Goal: Task Accomplishment & Management: Manage account settings

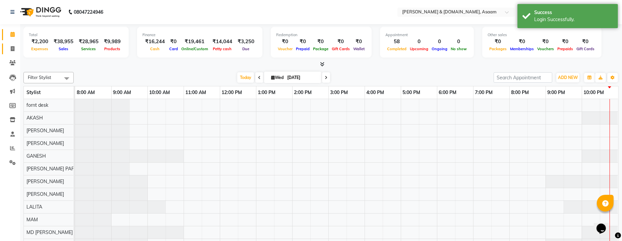
click at [14, 51] on icon at bounding box center [13, 48] width 4 height 5
select select "service"
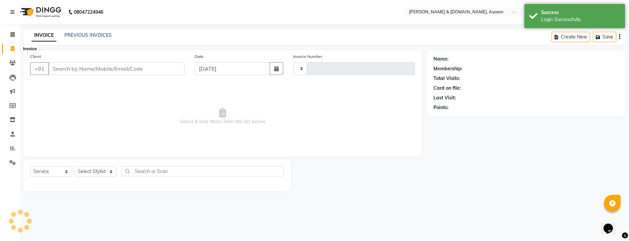
type input "5585"
select select "4608"
click at [87, 31] on div "INVOICE PREVIOUS INVOICES Create New Save" at bounding box center [324, 37] width 602 height 16
click at [91, 37] on link "PREVIOUS INVOICES" at bounding box center [87, 35] width 47 height 6
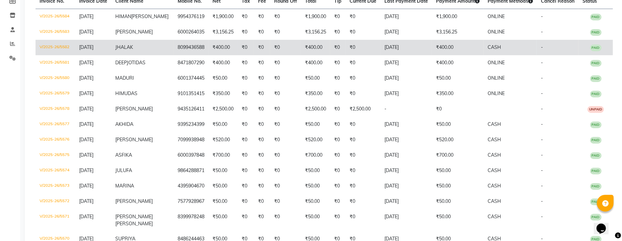
scroll to position [126, 0]
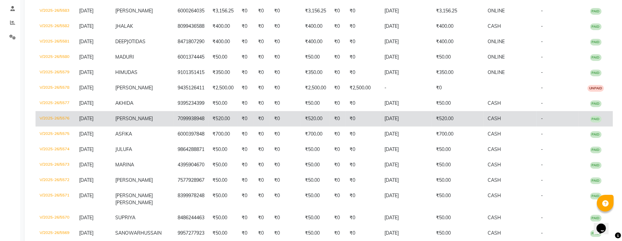
click at [321, 127] on td "₹520.00" at bounding box center [315, 118] width 29 height 15
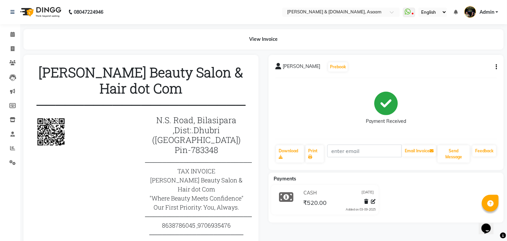
click at [494, 66] on button "button" at bounding box center [495, 67] width 4 height 7
click at [468, 78] on div "Edit Invoice" at bounding box center [463, 75] width 46 height 8
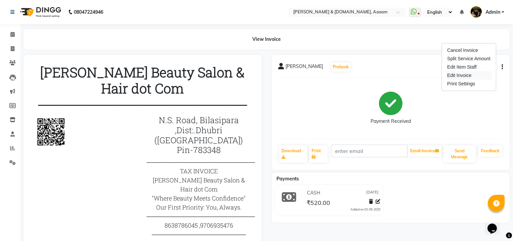
select select "service"
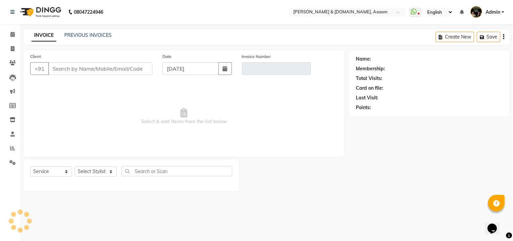
type input "7099938948"
type input "V/2025-26/5576"
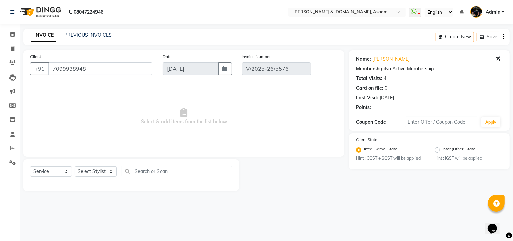
select select "select"
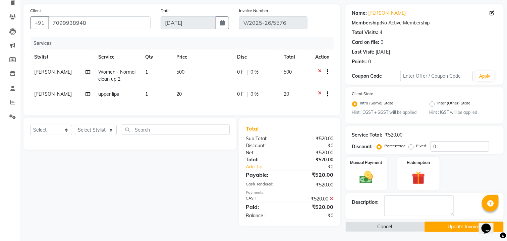
scroll to position [47, 0]
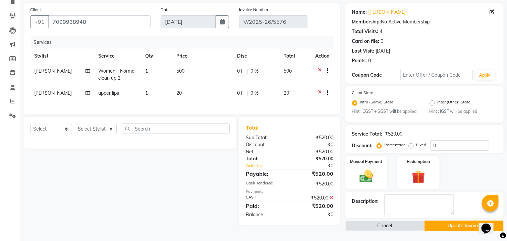
click at [331, 200] on icon at bounding box center [332, 198] width 4 height 5
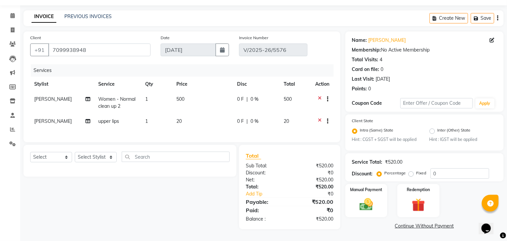
scroll to position [23, 0]
click at [376, 197] on img at bounding box center [366, 205] width 22 height 16
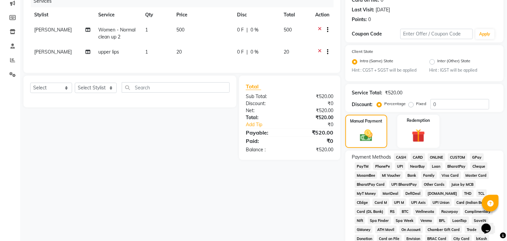
scroll to position [173, 0]
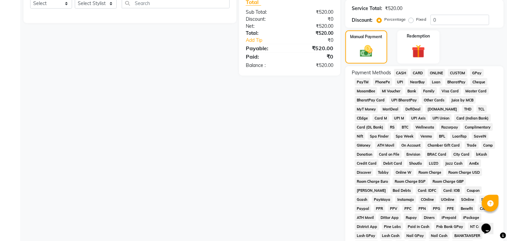
drag, startPoint x: 440, startPoint y: 71, endPoint x: 431, endPoint y: 71, distance: 9.4
click at [439, 71] on span "ONLINE" at bounding box center [436, 73] width 17 height 8
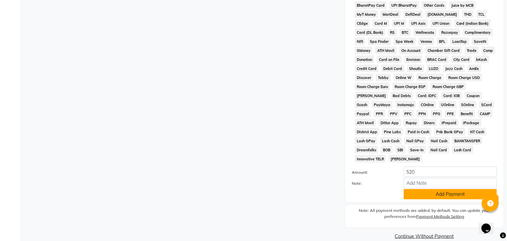
click at [418, 189] on button "Add Payment" at bounding box center [450, 194] width 93 height 10
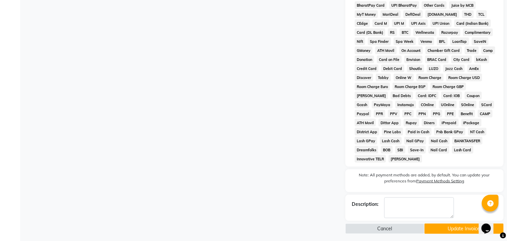
scroll to position [261, 0]
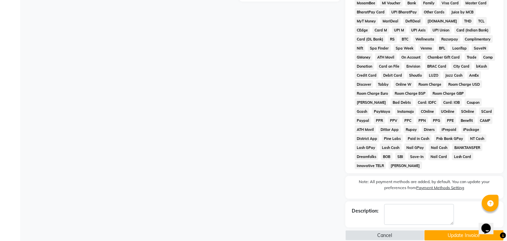
click at [446, 231] on button "Update Invoice" at bounding box center [463, 236] width 79 height 10
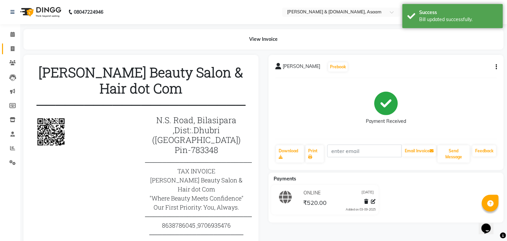
click at [19, 46] on div "View Invoice" at bounding box center [263, 39] width 490 height 20
click at [8, 47] on span at bounding box center [13, 49] width 12 height 8
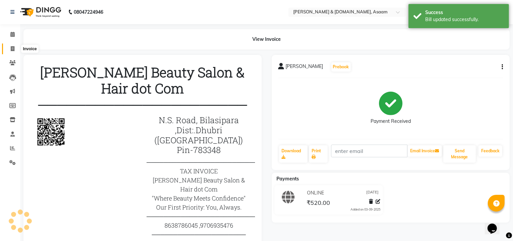
select select "service"
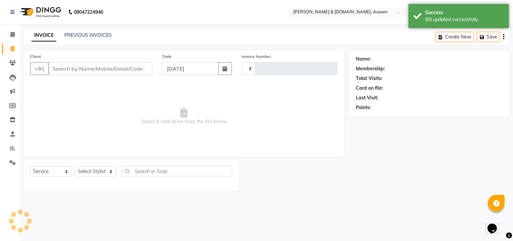
type input "5585"
select select "4608"
click at [12, 37] on icon at bounding box center [12, 34] width 4 height 5
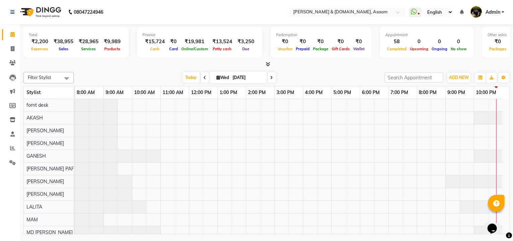
click at [394, 240] on div "08047224946 Select Location × Hrishika & Hair.com, Asaam WhatsApp Status ✕ Stat…" at bounding box center [256, 120] width 513 height 241
click at [324, 205] on div at bounding box center [292, 226] width 434 height 254
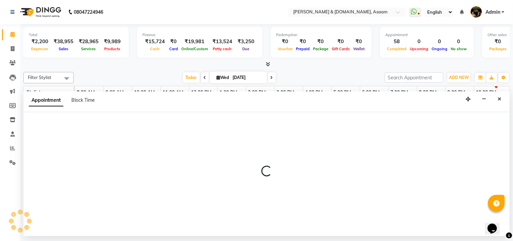
select select "57941"
select select "990"
select select "tentative"
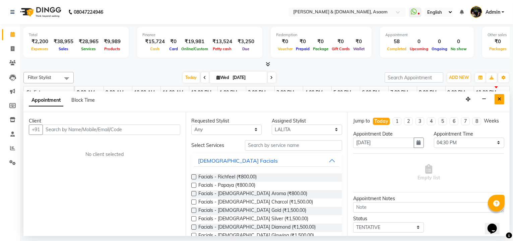
click at [497, 98] on button "Close" at bounding box center [500, 99] width 10 height 10
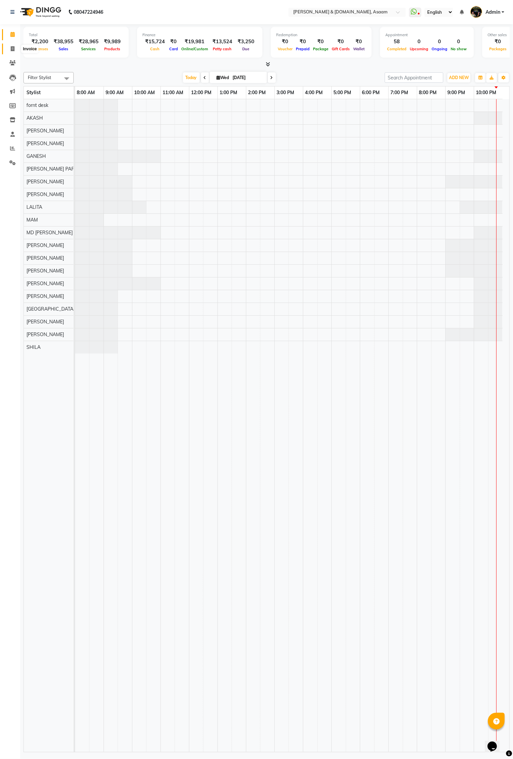
click at [9, 51] on span at bounding box center [13, 49] width 12 height 8
select select "service"
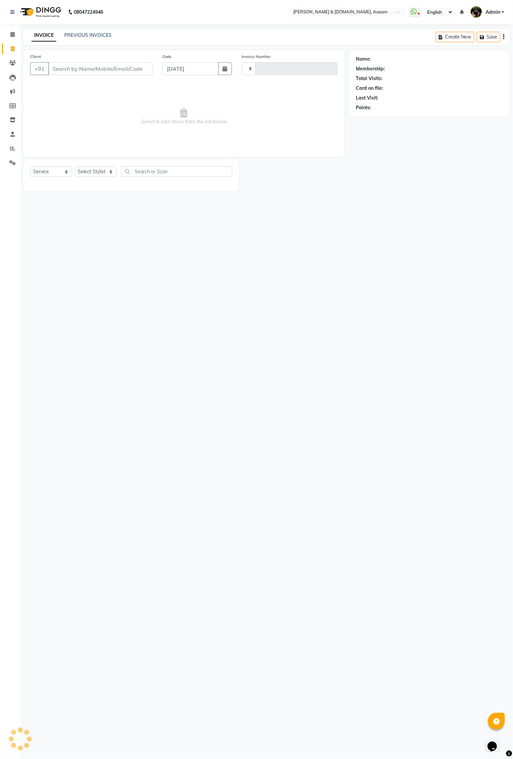
type input "5585"
select select "4608"
click at [15, 35] on span at bounding box center [13, 35] width 12 height 8
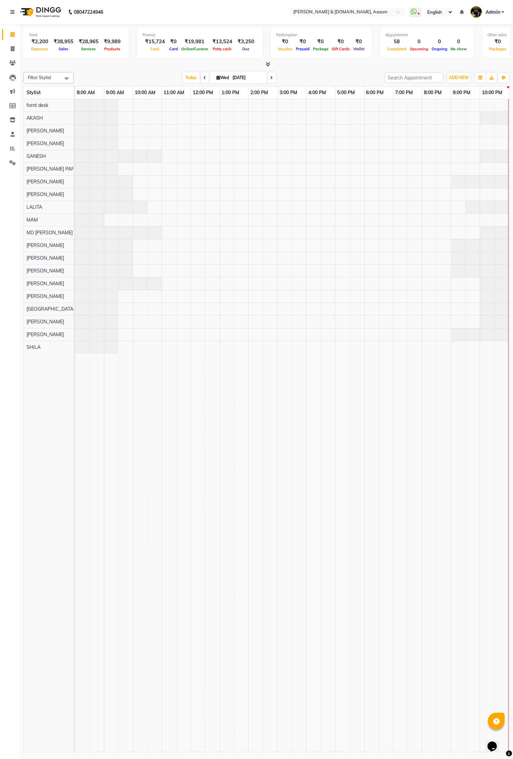
click at [24, 49] on div "Total ₹2,200 Expenses ₹38,955 Sales ₹28,965 Services ₹9,989 Products" at bounding box center [75, 42] width 105 height 31
click at [15, 47] on span at bounding box center [13, 49] width 12 height 8
select select "4608"
select select "service"
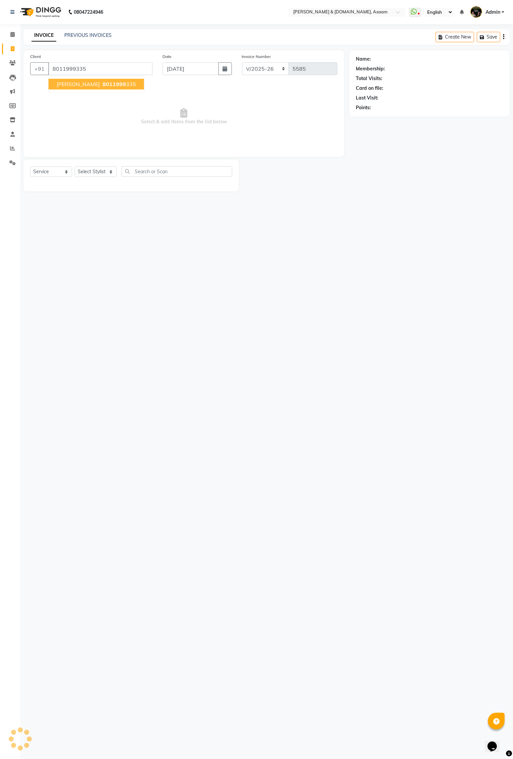
type input "8011999335"
click at [390, 58] on link "Ruma Roy" at bounding box center [391, 59] width 38 height 7
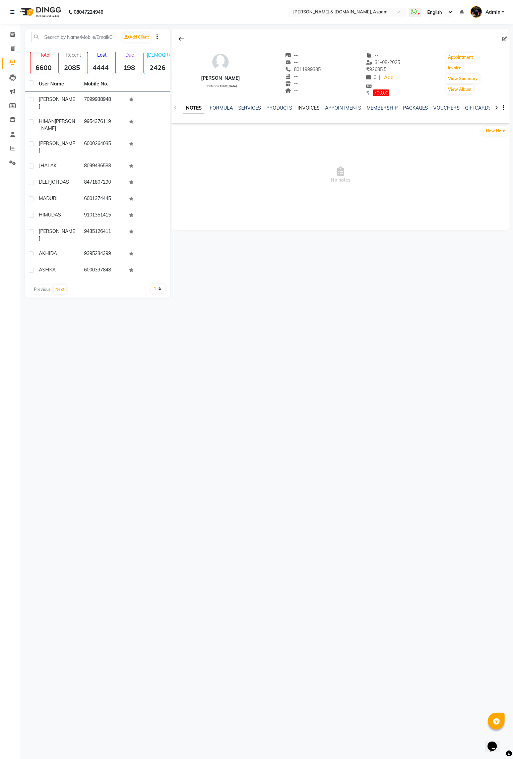
click at [298, 108] on link "INVOICES" at bounding box center [309, 108] width 22 height 6
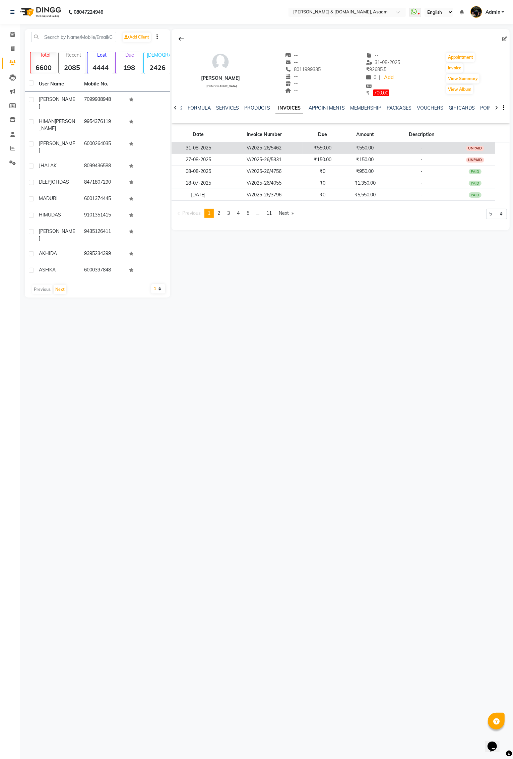
click at [406, 146] on td "-" at bounding box center [421, 148] width 67 height 12
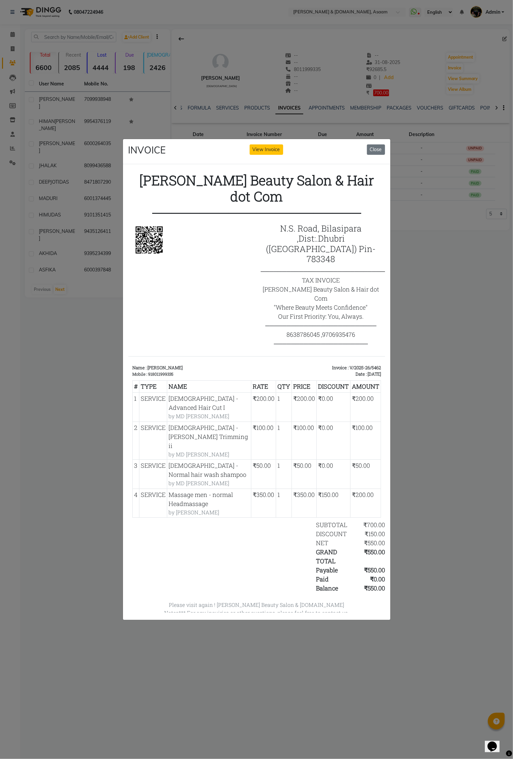
drag, startPoint x: 374, startPoint y: 149, endPoint x: 463, endPoint y: 220, distance: 113.6
click at [460, 202] on ngb-modal-window "INVOICE View Invoice Close" at bounding box center [256, 379] width 513 height 759
click at [446, 256] on ngb-modal-window "INVOICE View Invoice Close" at bounding box center [256, 379] width 513 height 759
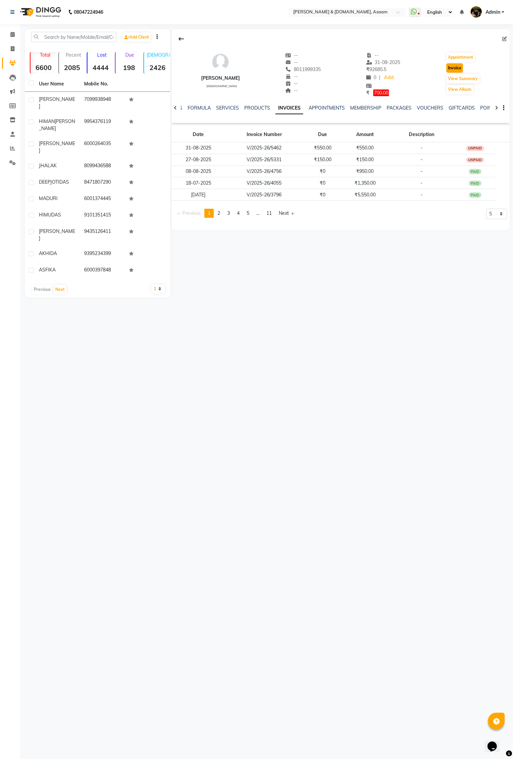
click at [450, 70] on button "Invoice" at bounding box center [455, 67] width 17 height 9
select select "service"
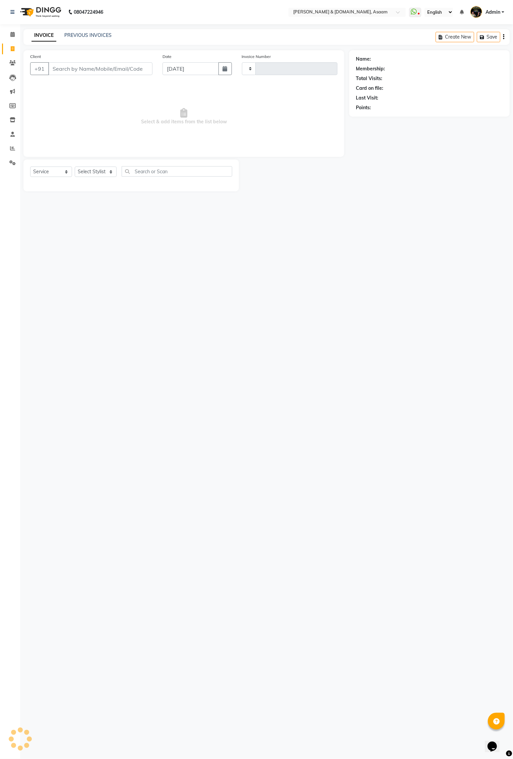
type input "5585"
select select "4608"
type input "8011999335"
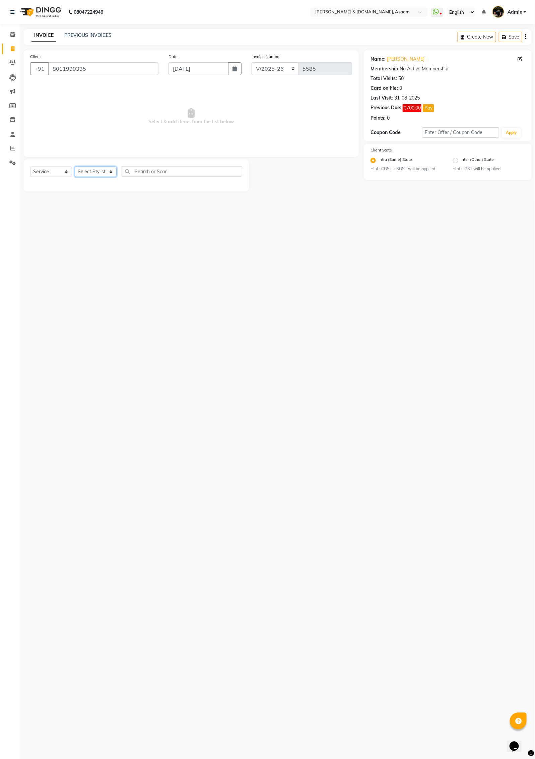
click at [96, 174] on select "Select Stylist AKASH AKIB DEEPU fornt desk GANESH HRISHIKA PARLOUR JITU KARNA D…" at bounding box center [96, 172] width 42 height 10
select select "60336"
click at [75, 167] on select "Select Stylist AKASH AKIB DEEPU fornt desk GANESH HRISHIKA PARLOUR JITU KARNA D…" at bounding box center [96, 172] width 42 height 10
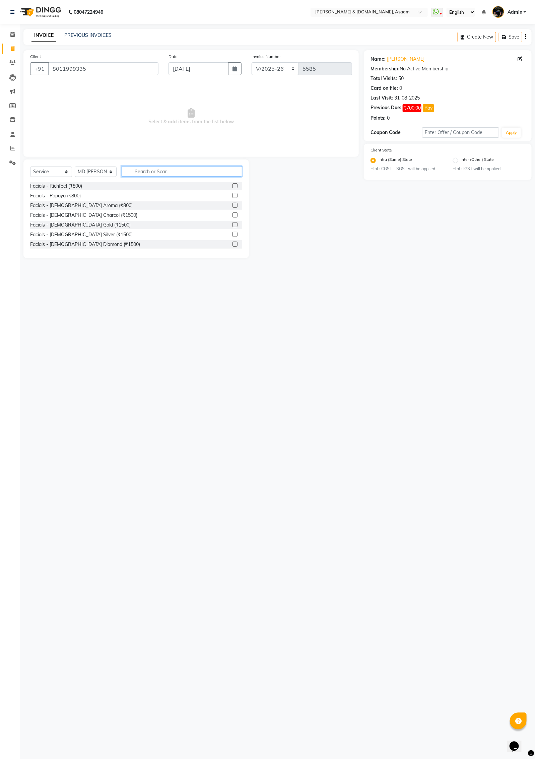
click at [149, 171] on input "text" at bounding box center [182, 171] width 121 height 10
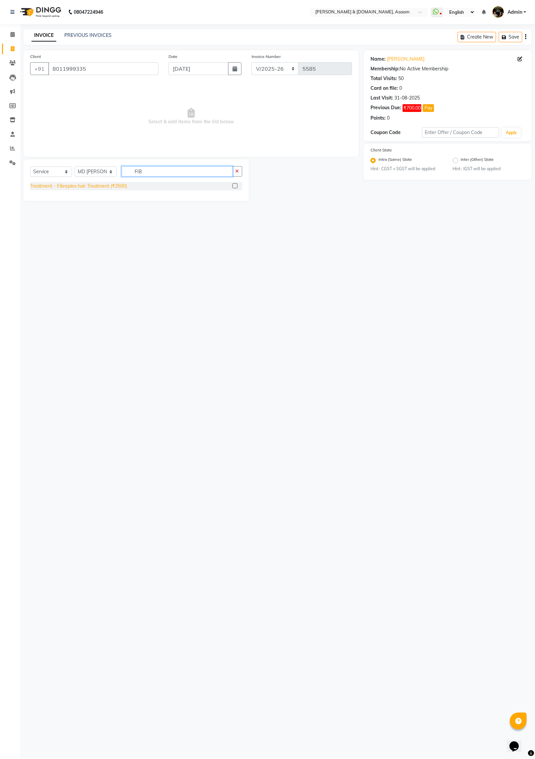
type input "FIB"
click at [122, 189] on div "Treatment - Fibreplex hair Treatment (₹3500)" at bounding box center [78, 186] width 97 height 7
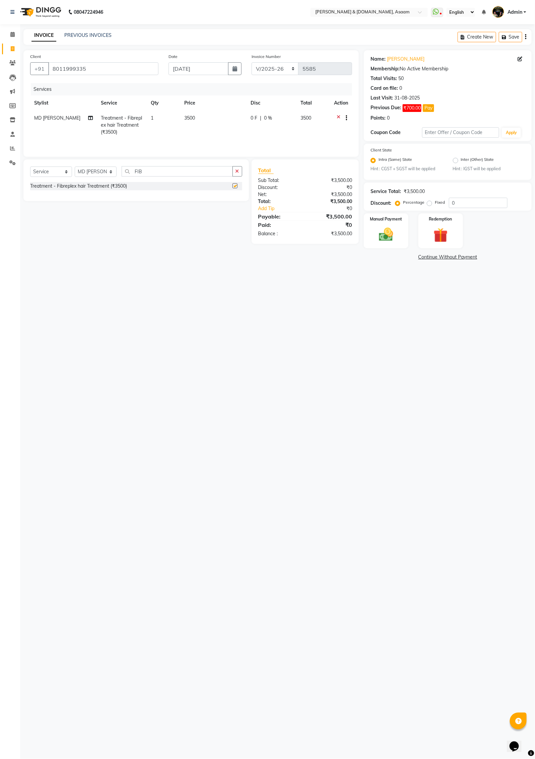
checkbox input "false"
click at [193, 121] on td "3500" at bounding box center [213, 125] width 67 height 29
select select "60336"
drag, startPoint x: 210, startPoint y: 119, endPoint x: 172, endPoint y: 113, distance: 38.1
click at [172, 113] on tr "AKASH AKIB DEEPU fornt desk GANESH HRISHIKA PARLOUR JITU KARNA DAS LALITA MAM M…" at bounding box center [191, 125] width 322 height 28
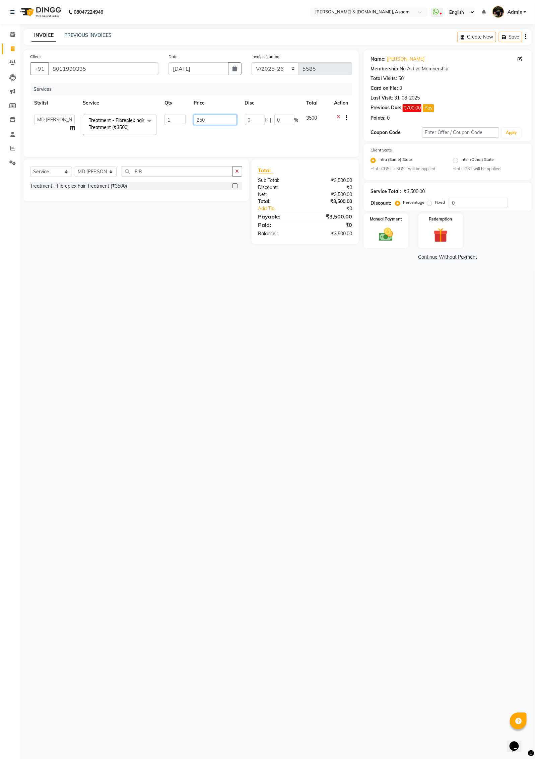
type input "2500"
drag, startPoint x: 274, startPoint y: 347, endPoint x: 265, endPoint y: 348, distance: 8.7
click at [272, 346] on div "08047224946 Select Location × Hrishika & Hair.com, Asaam WhatsApp Status ✕ Stat…" at bounding box center [267, 379] width 535 height 759
click at [213, 123] on td "2500" at bounding box center [213, 125] width 67 height 29
select select "60336"
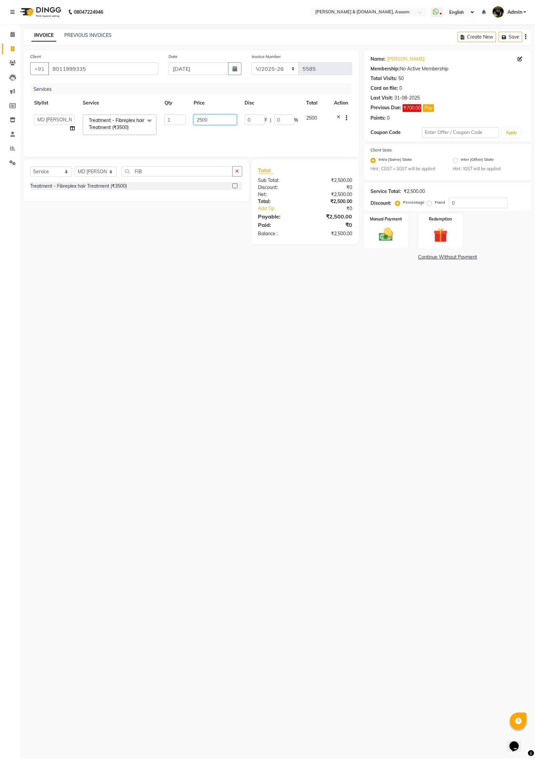
drag, startPoint x: 218, startPoint y: 121, endPoint x: 192, endPoint y: 120, distance: 25.8
click at [192, 120] on td "2500" at bounding box center [215, 125] width 51 height 28
type input "3500"
click at [197, 209] on div "Select Service Product Membership Package Voucher Prepaid Gift Card Select Styl…" at bounding box center [133, 202] width 231 height 84
drag, startPoint x: 243, startPoint y: 115, endPoint x: 260, endPoint y: 113, distance: 16.5
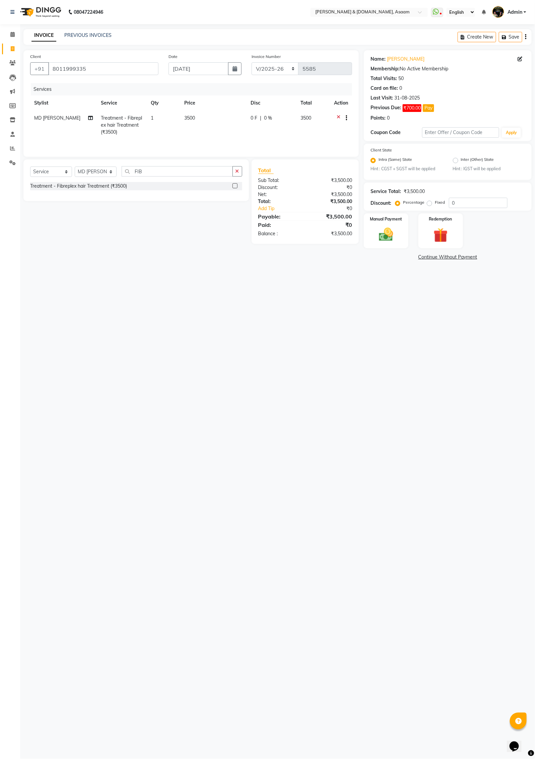
click at [244, 113] on td "3500" at bounding box center [213, 125] width 67 height 29
select select "60336"
drag, startPoint x: 257, startPoint y: 121, endPoint x: 217, endPoint y: 123, distance: 40.3
click at [218, 122] on tr "AKASH AKIB DEEPU fornt desk GANESH HRISHIKA PARLOUR JITU KARNA DAS LALITA MAM M…" at bounding box center [191, 125] width 322 height 28
type input "1100"
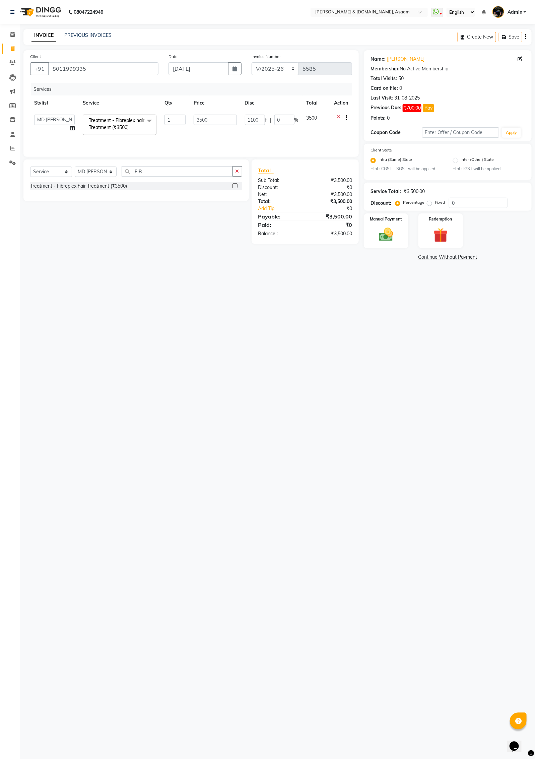
drag, startPoint x: 258, startPoint y: 428, endPoint x: 257, endPoint y: 432, distance: 4.8
click at [256, 431] on div "08047224946 Select Location × Hrishika & Hair.com, Asaam WhatsApp Status ✕ Stat…" at bounding box center [267, 379] width 535 height 759
click at [265, 126] on td "1100 F | 31.43 %" at bounding box center [272, 125] width 50 height 29
select select "60336"
drag, startPoint x: 254, startPoint y: 117, endPoint x: 253, endPoint y: 121, distance: 4.0
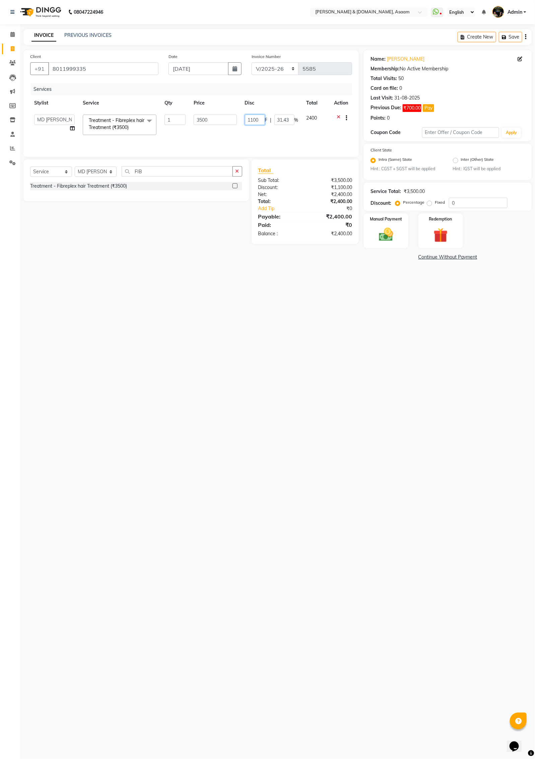
click at [253, 118] on input "1100" at bounding box center [255, 120] width 20 height 10
type input "1300"
click at [251, 310] on div "08047224946 Select Location × Hrishika & Hair.com, Asaam WhatsApp Status ✕ Stat…" at bounding box center [267, 379] width 535 height 759
drag, startPoint x: 161, startPoint y: 173, endPoint x: 116, endPoint y: 179, distance: 45.6
click at [116, 179] on div "Select Service Product Membership Package Voucher Prepaid Gift Card Select Styl…" at bounding box center [136, 174] width 212 height 16
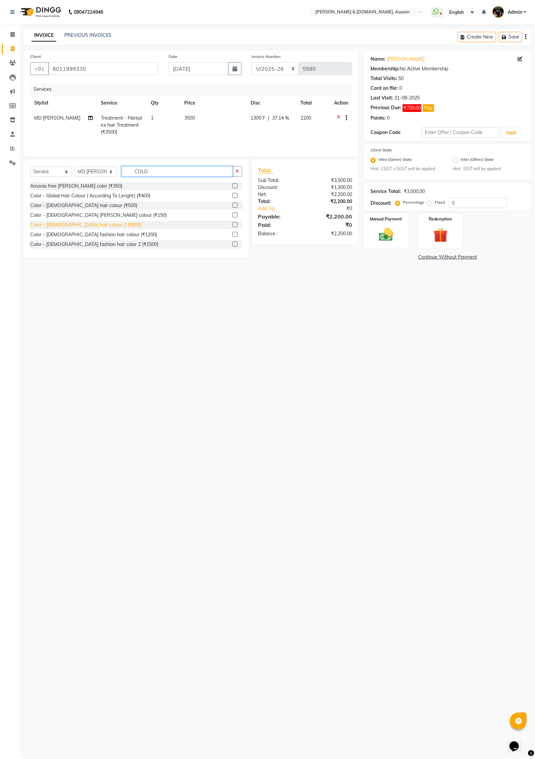
type input "COLO"
click at [87, 228] on div "Color - Gents hair colour 2 (₹800)" at bounding box center [85, 225] width 111 height 7
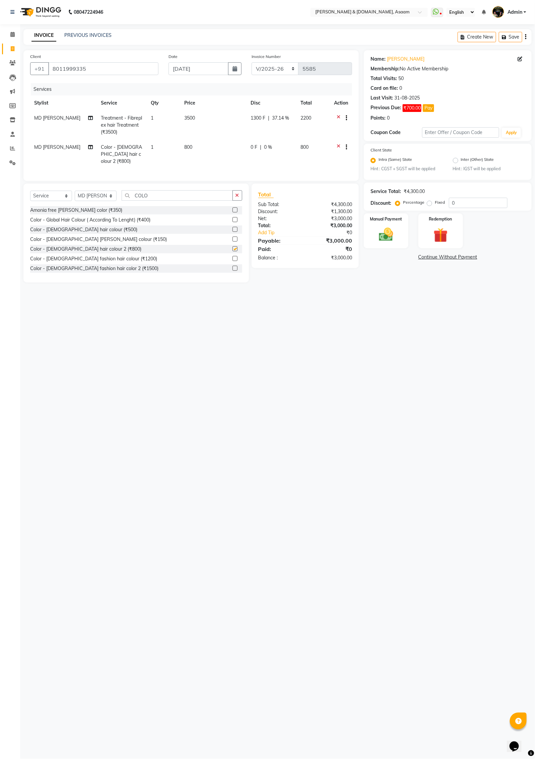
checkbox input "false"
click at [202, 152] on td "800" at bounding box center [213, 154] width 66 height 29
select select "60336"
drag, startPoint x: 255, startPoint y: 139, endPoint x: 225, endPoint y: 141, distance: 29.9
click at [225, 141] on tr "AKASH AKIB DEEPU fornt desk GANESH HRISHIKA PARLOUR JITU KARNA DAS LALITA MAM M…" at bounding box center [191, 151] width 322 height 36
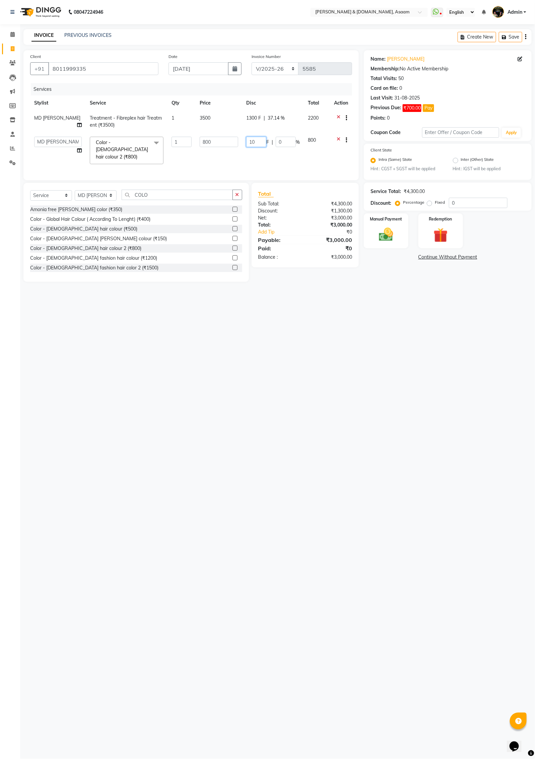
type input "100"
drag, startPoint x: 220, startPoint y: 143, endPoint x: 453, endPoint y: 393, distance: 341.3
click at [453, 392] on div "08047224946 Select Location × Hrishika & Hair.com, Asaam WhatsApp Status ✕ Stat…" at bounding box center [267, 379] width 535 height 759
click at [239, 197] on icon "button" at bounding box center [238, 195] width 4 height 5
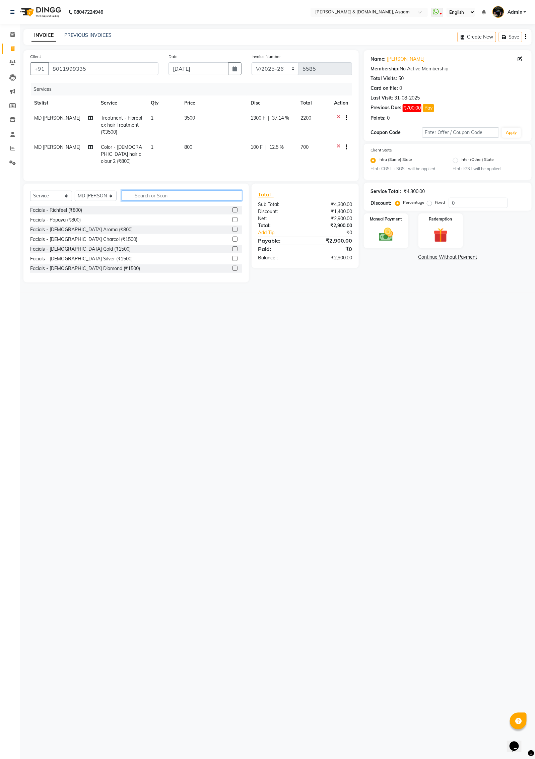
click at [190, 195] on input "text" at bounding box center [182, 195] width 121 height 10
type input "G"
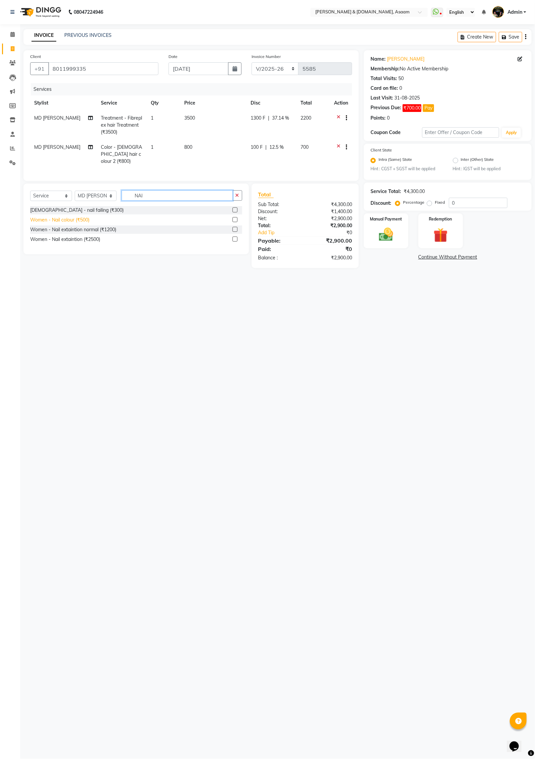
type input "NAI"
click at [81, 220] on div "Women - Nail colour (₹500)" at bounding box center [59, 220] width 59 height 7
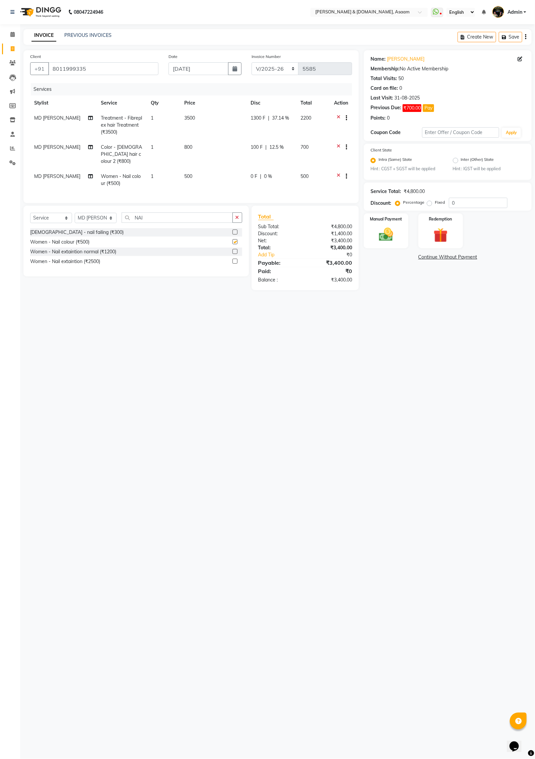
checkbox input "false"
click at [251, 179] on td "0 F | 0 %" at bounding box center [272, 180] width 50 height 22
select select "60336"
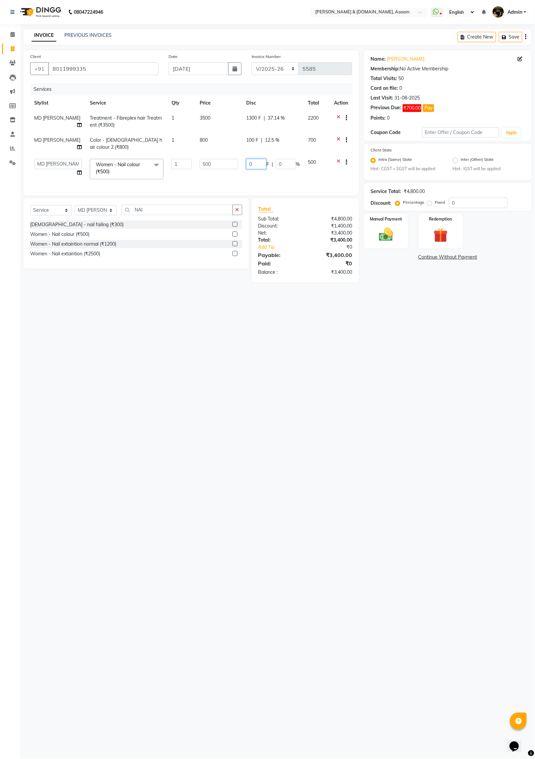
drag, startPoint x: 254, startPoint y: 156, endPoint x: 220, endPoint y: 157, distance: 33.9
click at [220, 157] on tr "AKASH AKIB DEEPU fornt desk GANESH HRISHIKA PARLOUR JITU KARNA DAS LALITA MAM M…" at bounding box center [191, 169] width 322 height 28
type input "100"
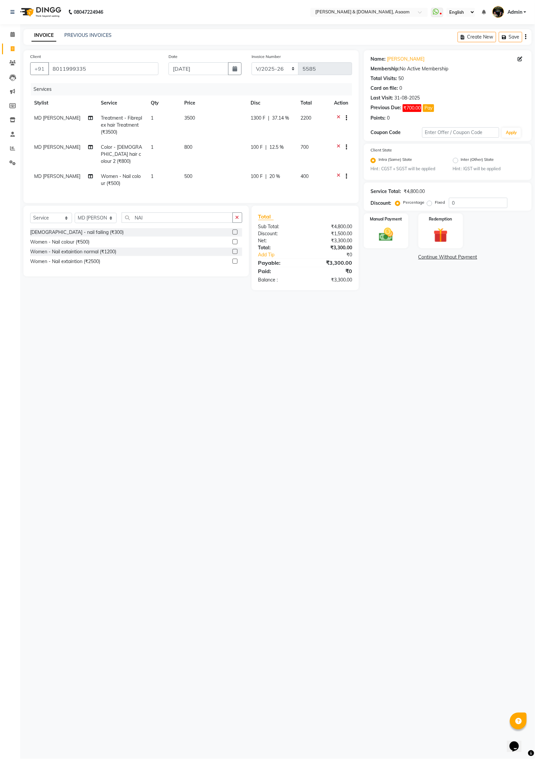
click at [309, 358] on div "08047224946 Select Location × Hrishika & Hair.com, Asaam WhatsApp Status ✕ Stat…" at bounding box center [267, 379] width 535 height 759
click at [44, 173] on span "MD [PERSON_NAME]" at bounding box center [57, 176] width 46 height 6
select select "60336"
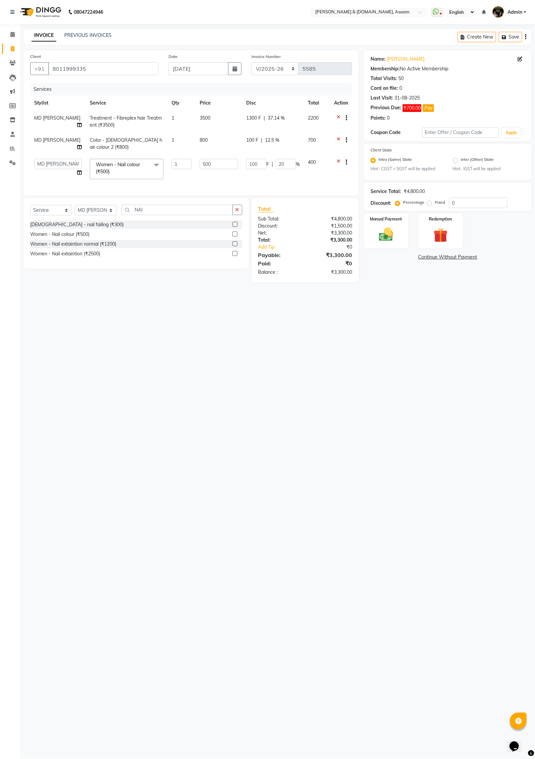
click at [42, 168] on td "AKASH AKIB DEEPU fornt desk GANESH HRISHIKA PARLOUR JITU KARNA DAS LALITA MAM M…" at bounding box center [58, 169] width 56 height 28
click at [45, 159] on select "AKASH AKIB DEEPU fornt desk GANESH HRISHIKA PARLOUR JITU KARNA DAS LALITA MAM M…" at bounding box center [58, 164] width 48 height 10
select select "41665"
click at [44, 141] on span "MD [PERSON_NAME]" at bounding box center [57, 140] width 46 height 6
select select "60336"
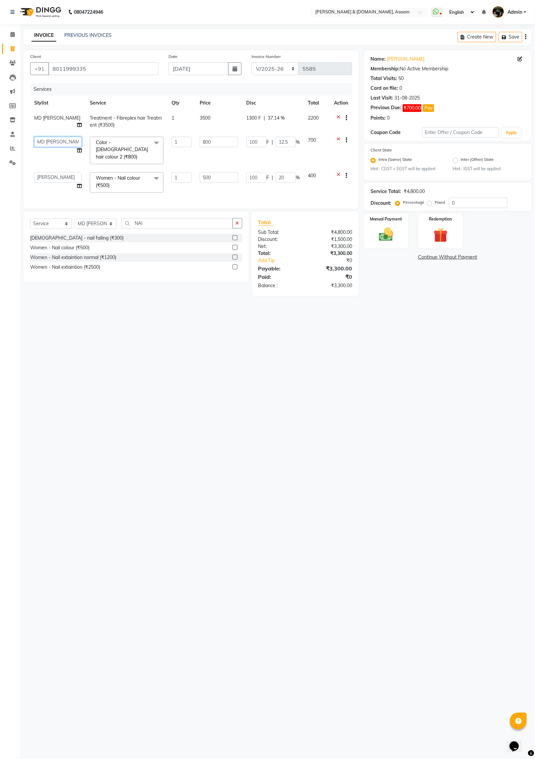
click at [44, 141] on select "AKASH AKIB DEEPU fornt desk GANESH HRISHIKA PARLOUR JITU KARNA DAS LALITA MAM M…" at bounding box center [58, 142] width 48 height 10
click at [111, 307] on div "08047224946 Select Location × Hrishika & Hair.com, Asaam WhatsApp Status ✕ Stat…" at bounding box center [267, 379] width 535 height 759
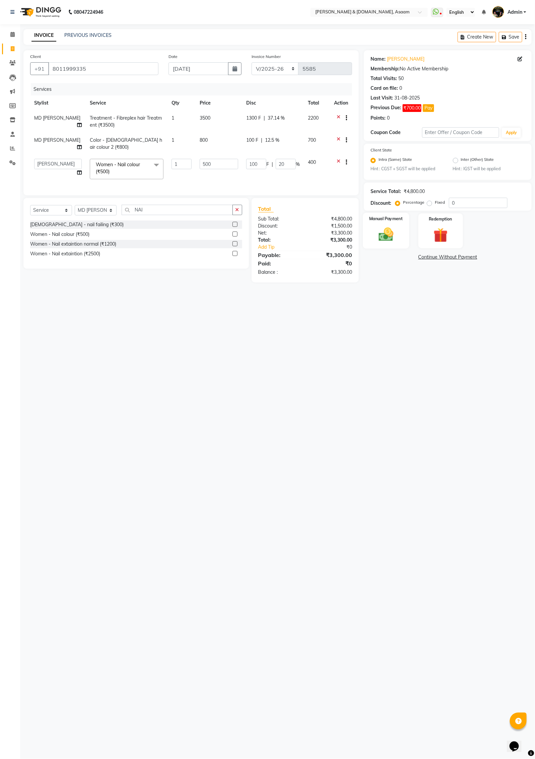
click at [380, 242] on img at bounding box center [386, 234] width 24 height 17
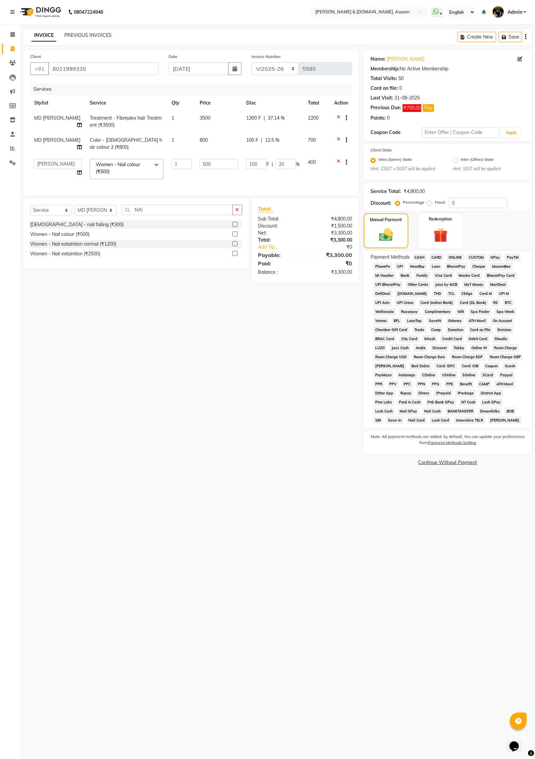
click at [450, 257] on span "ONLINE" at bounding box center [455, 258] width 17 height 8
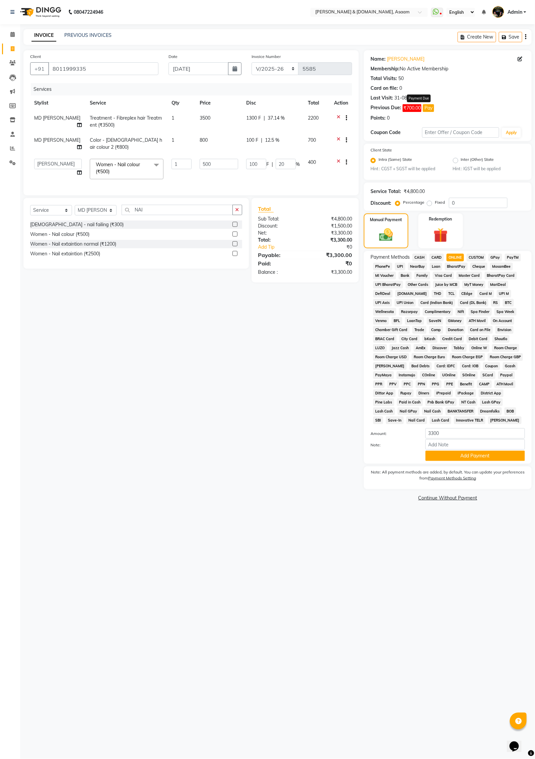
click at [429, 109] on button "Pay" at bounding box center [428, 108] width 11 height 8
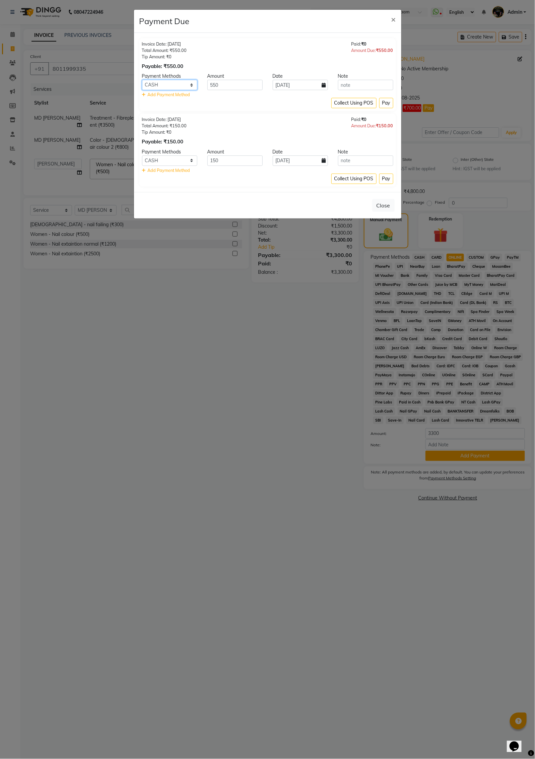
click at [164, 89] on select "CASH CARD ONLINE CUSTOM GPay PayTM PhonePe UPI NearBuy Loan BharatPay Cheque Mo…" at bounding box center [169, 85] width 55 height 10
select select "3"
click at [142, 80] on select "CASH CARD ONLINE CUSTOM GPay PayTM PhonePe UPI NearBuy Loan BharatPay Cheque Mo…" at bounding box center [169, 85] width 55 height 10
click at [190, 159] on select "CASH CARD ONLINE CUSTOM GPay PayTM PhonePe UPI NearBuy Loan BharatPay Cheque Mo…" at bounding box center [169, 161] width 55 height 10
select select "3"
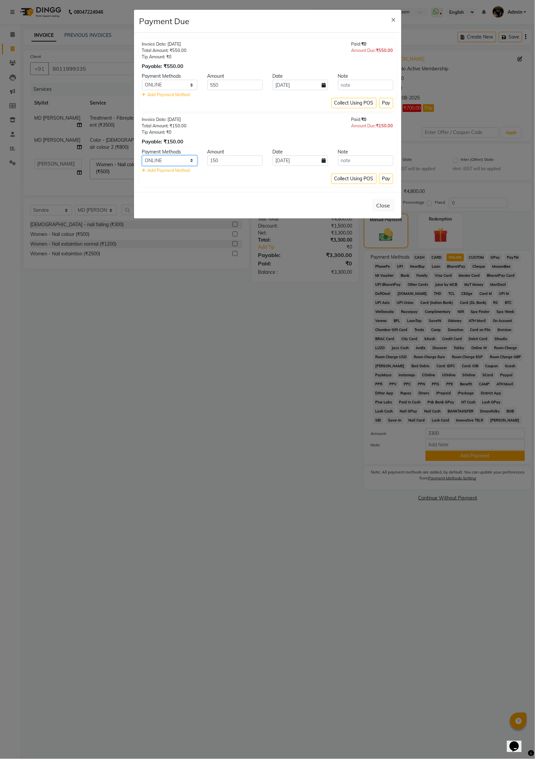
click at [142, 156] on select "CASH CARD ONLINE CUSTOM GPay PayTM PhonePe UPI NearBuy Loan BharatPay Cheque Mo…" at bounding box center [169, 161] width 55 height 10
click at [382, 102] on button "Pay" at bounding box center [386, 103] width 14 height 10
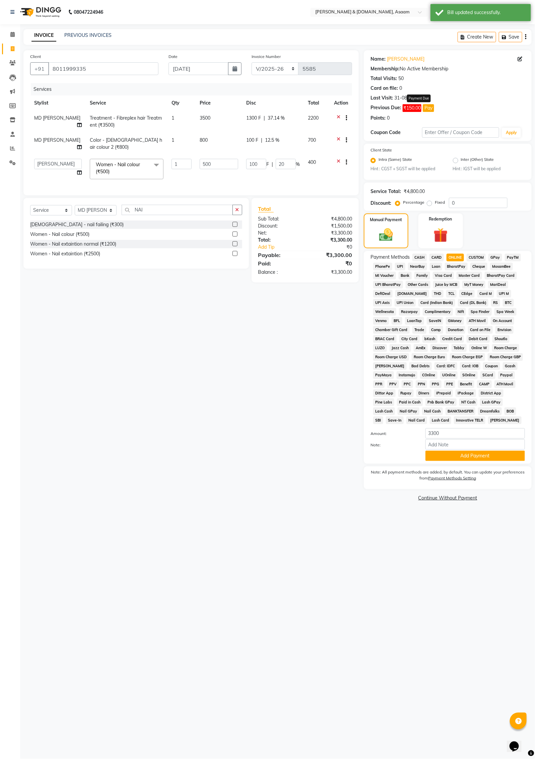
click at [426, 107] on button "Pay" at bounding box center [428, 108] width 11 height 8
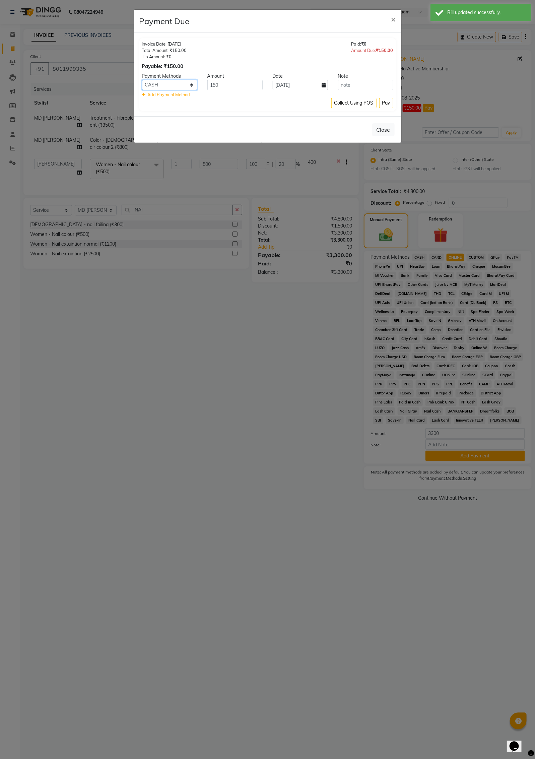
click at [176, 87] on select "CASH CARD ONLINE CUSTOM GPay PayTM PhonePe UPI NearBuy Loan BharatPay Cheque Mo…" at bounding box center [169, 85] width 55 height 10
select select "3"
click at [142, 80] on select "CASH CARD ONLINE CUSTOM GPay PayTM PhonePe UPI NearBuy Loan BharatPay Cheque Mo…" at bounding box center [169, 85] width 55 height 10
click at [388, 102] on button "Pay" at bounding box center [386, 103] width 14 height 10
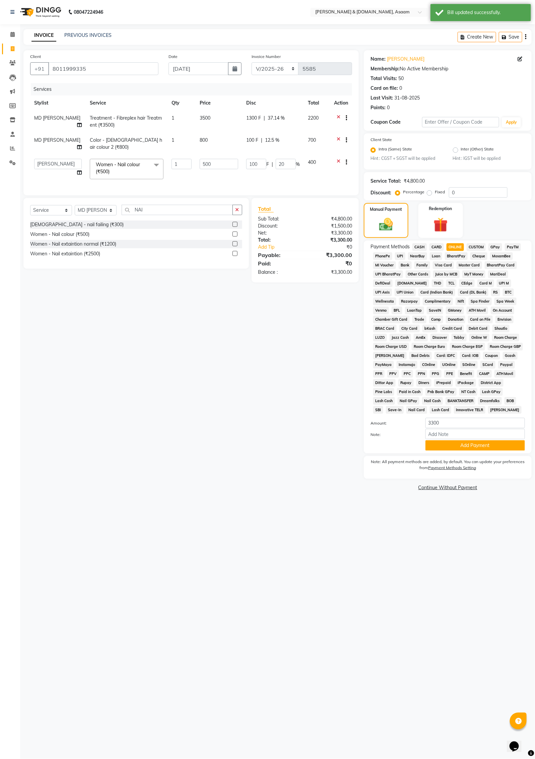
click at [459, 245] on span "ONLINE" at bounding box center [455, 247] width 17 height 8
click at [443, 443] on button "Add Payment" at bounding box center [476, 445] width 100 height 10
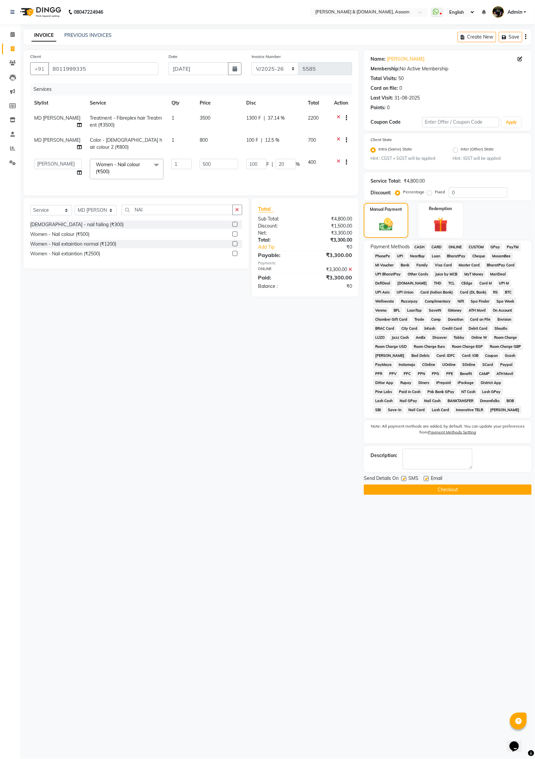
click at [454, 485] on button "Checkout" at bounding box center [448, 490] width 168 height 10
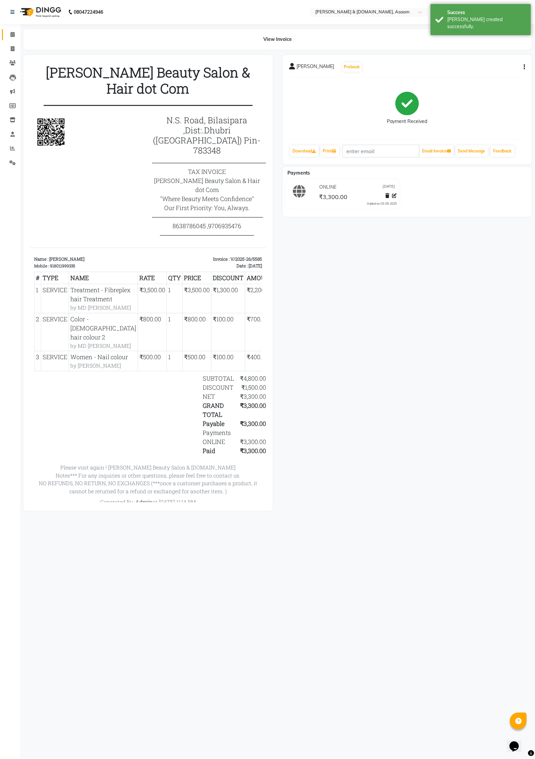
click at [11, 37] on span at bounding box center [13, 35] width 12 height 8
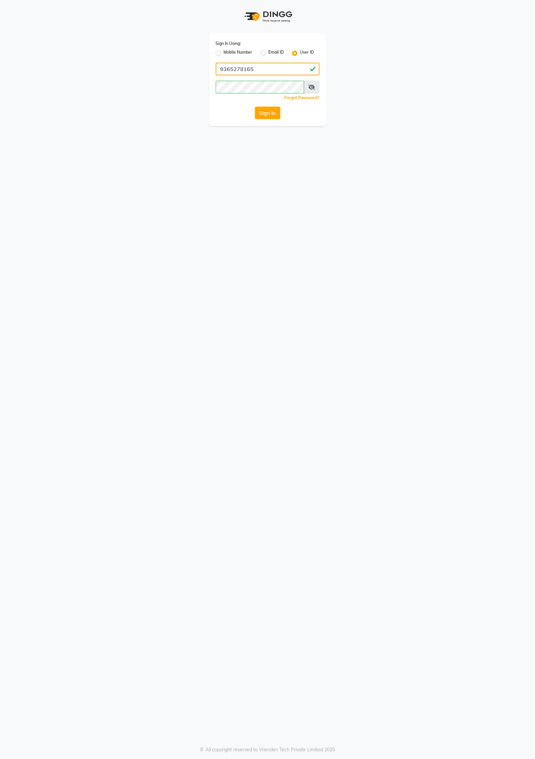
click at [250, 72] on input "9365278165" at bounding box center [268, 69] width 104 height 13
click at [259, 73] on input "9365278165" at bounding box center [268, 69] width 104 height 13
type input "9"
type input "h"
type input "[PERSON_NAME] Hair"
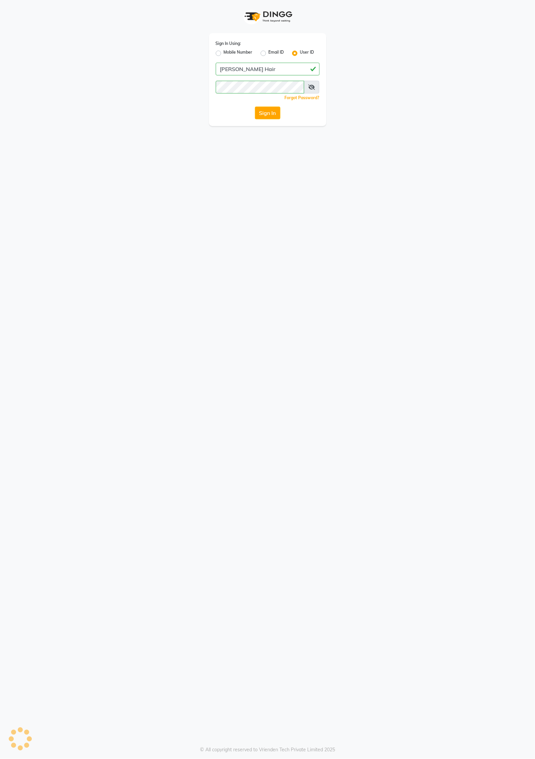
drag, startPoint x: 316, startPoint y: 79, endPoint x: 320, endPoint y: 88, distance: 9.6
click at [319, 81] on div "Sign In Using: Mobile Number Email ID User ID [PERSON_NAME] Hair Remember me Fo…" at bounding box center [267, 79] width 117 height 93
click at [319, 89] on div "Sign In Using: Mobile Number Email ID User ID [PERSON_NAME] Hair Remember me Fo…" at bounding box center [267, 79] width 117 height 93
drag, startPoint x: 313, startPoint y: 87, endPoint x: 308, endPoint y: 84, distance: 5.9
click at [312, 87] on icon at bounding box center [311, 86] width 7 height 5
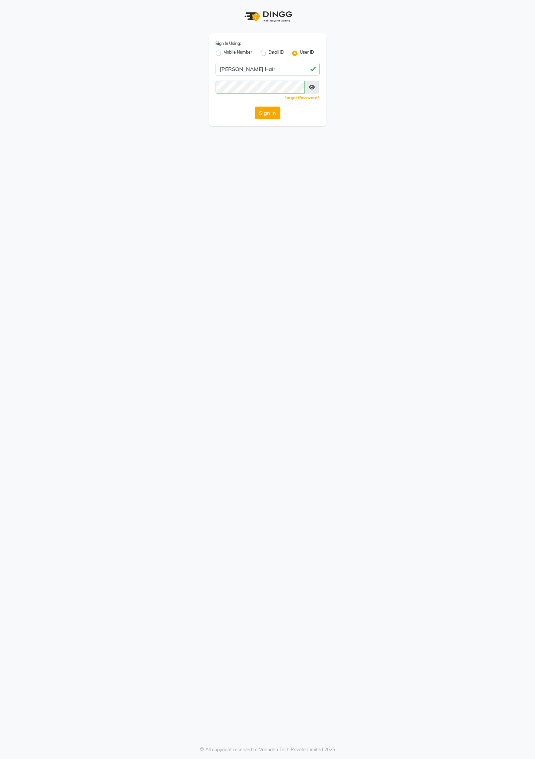
click at [408, 232] on div "Sign In Using: Mobile Number Email ID User ID [PERSON_NAME] Hair Remember me Fo…" at bounding box center [267, 379] width 535 height 759
click at [272, 109] on button "Sign In" at bounding box center [267, 113] width 25 height 13
drag, startPoint x: 287, startPoint y: 111, endPoint x: 298, endPoint y: 118, distance: 13.4
click at [298, 118] on div "Sign In" at bounding box center [268, 113] width 104 height 13
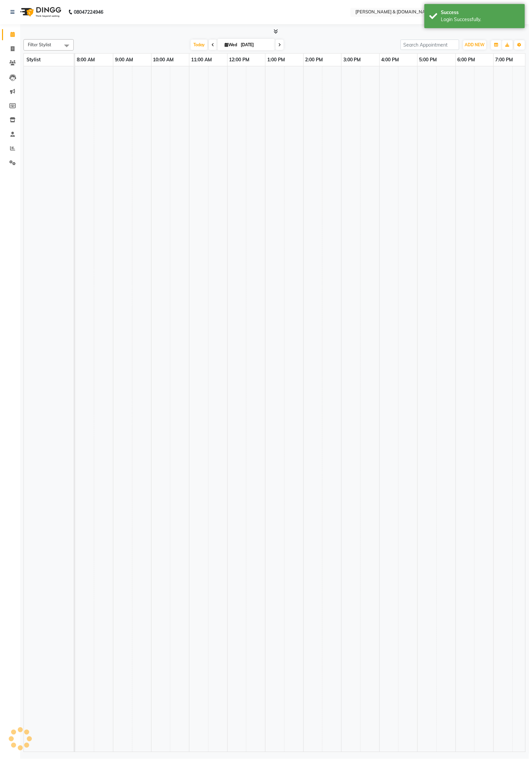
select select "en"
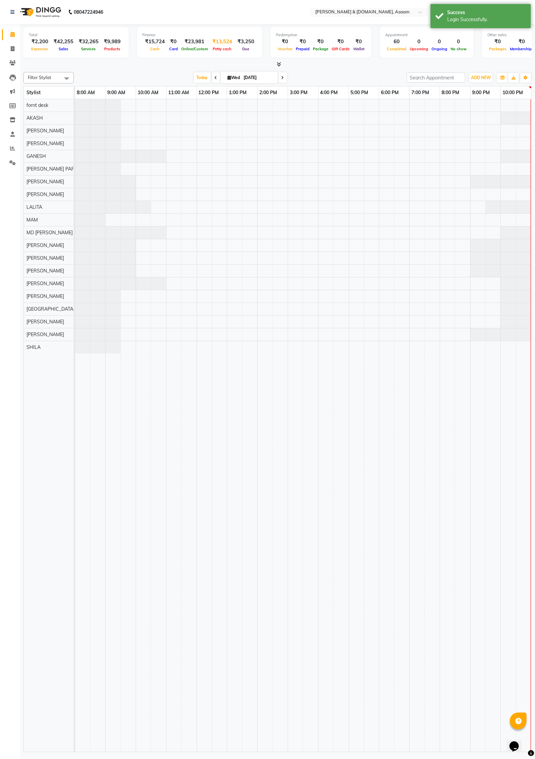
click at [225, 47] on span "Petty cash" at bounding box center [223, 49] width 22 height 5
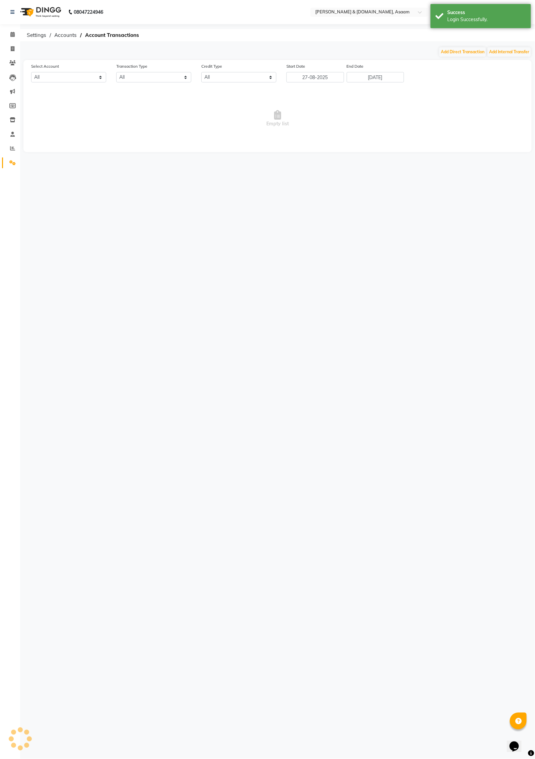
select select "3431"
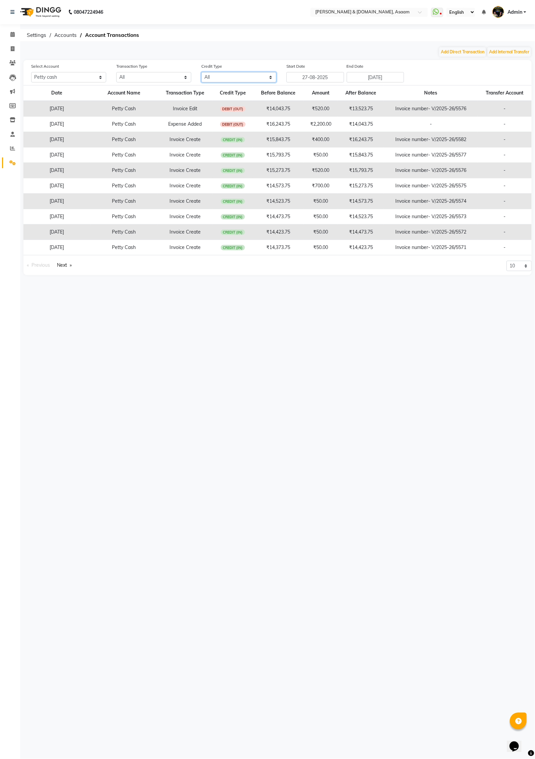
click at [266, 79] on select "All Credit (IN) Debit (OUT)" at bounding box center [238, 77] width 75 height 10
select select "DEBIT"
click at [201, 72] on select "All Credit (IN) Debit (OUT)" at bounding box center [238, 77] width 75 height 10
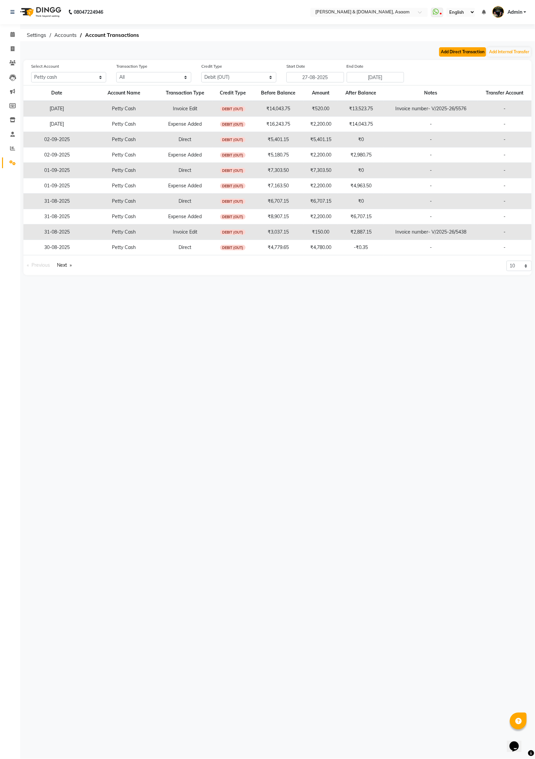
click at [464, 49] on button "Add Direct Transaction" at bounding box center [462, 51] width 47 height 9
select select "direct"
select select "3431"
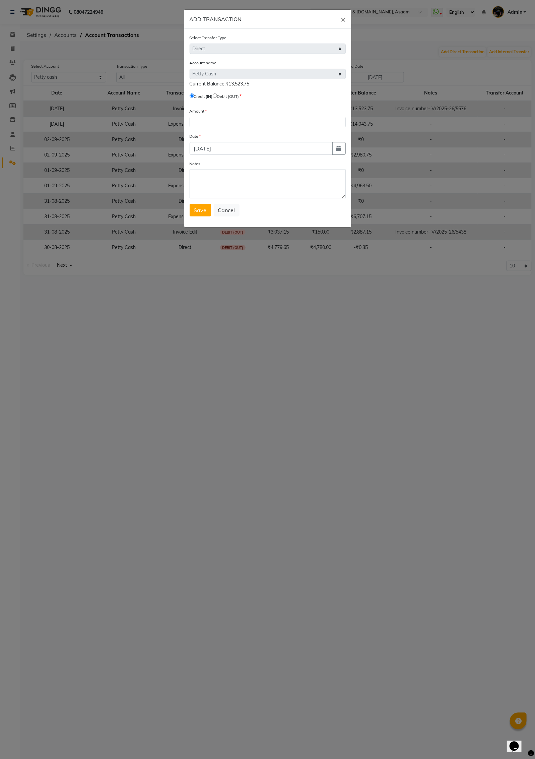
click at [217, 94] on input "radio" at bounding box center [215, 96] width 4 height 4
radio input "true"
click at [215, 128] on form "Select Transfer Type Select Direct Internal Account name Select [PERSON_NAME] C…" at bounding box center [268, 125] width 156 height 182
click at [201, 121] on input "number" at bounding box center [268, 122] width 156 height 10
type input "13523.75"
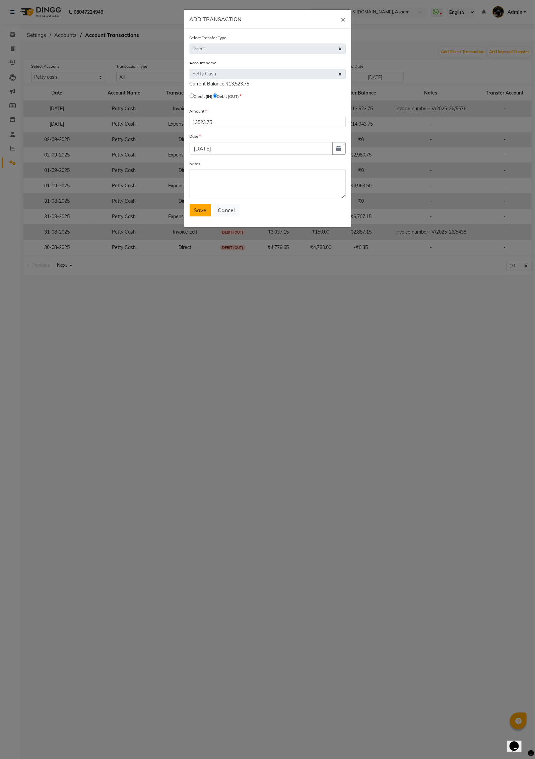
drag, startPoint x: 207, startPoint y: 207, endPoint x: 203, endPoint y: 205, distance: 4.2
click at [203, 205] on button "Save" at bounding box center [200, 210] width 21 height 13
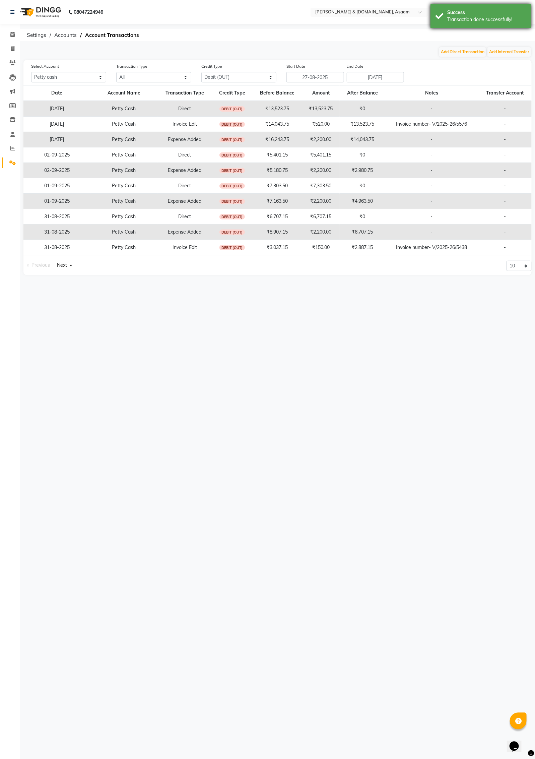
click at [466, 23] on div "Success Transaction done successfully!" at bounding box center [481, 16] width 101 height 24
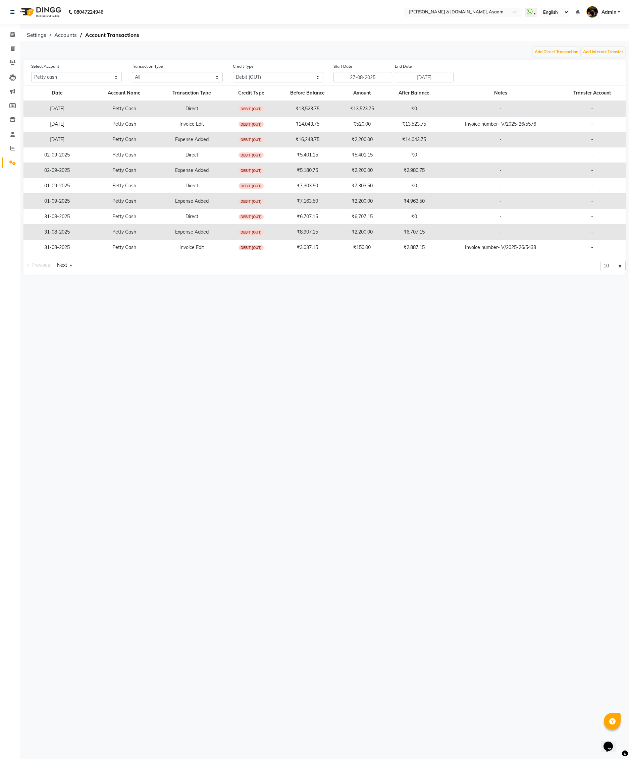
click at [55, 10] on img at bounding box center [40, 12] width 46 height 19
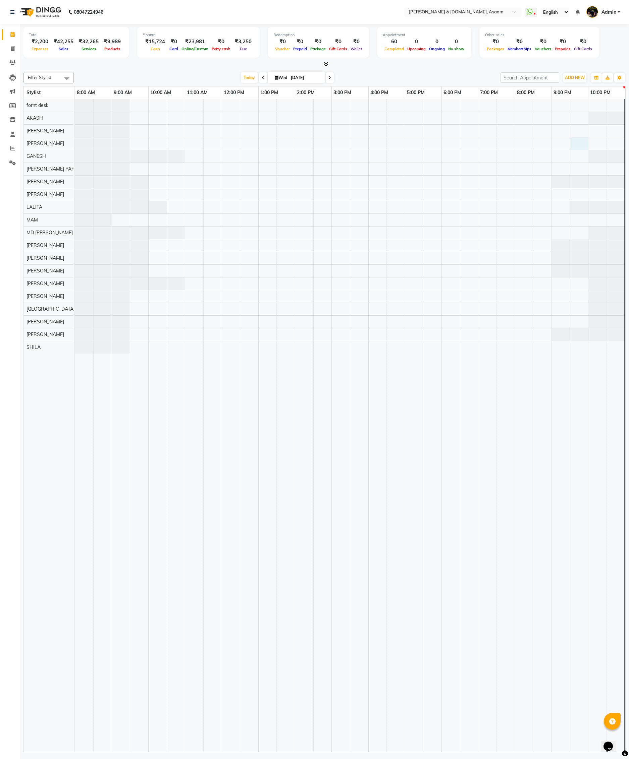
drag, startPoint x: 575, startPoint y: 144, endPoint x: 575, endPoint y: 114, distance: 30.5
click at [535, 131] on td at bounding box center [579, 425] width 18 height 653
select select "86729"
select select "1290"
select select "tentative"
